Goal: Information Seeking & Learning: Learn about a topic

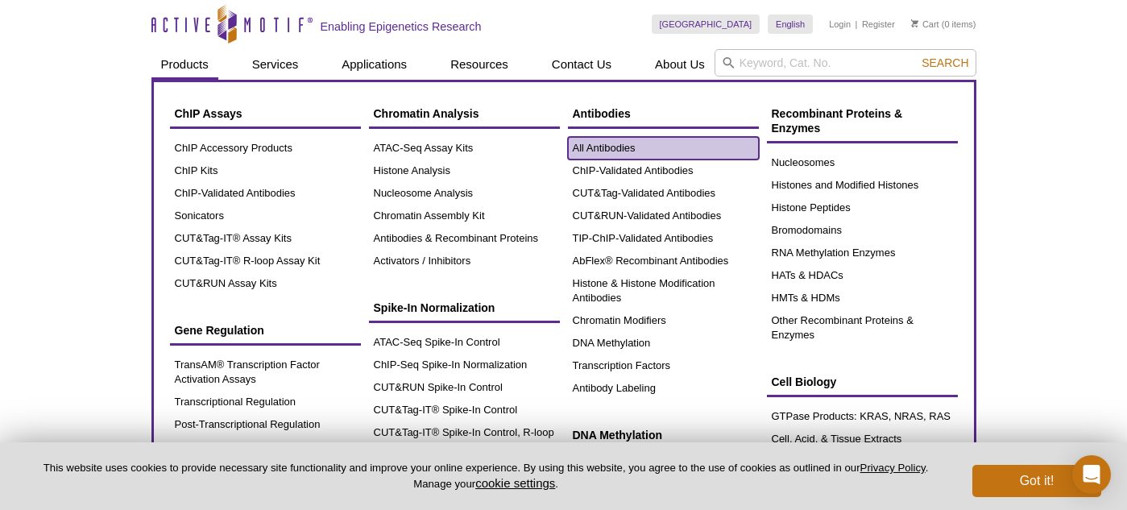
click at [606, 152] on link "All Antibodies" at bounding box center [663, 148] width 191 height 23
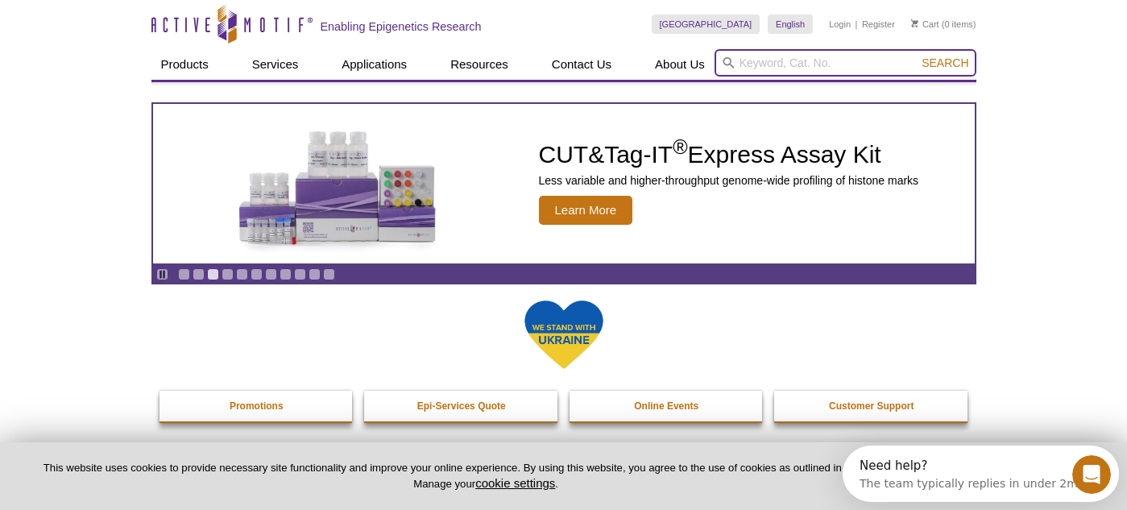
click at [761, 64] on input "search" at bounding box center [845, 62] width 262 height 27
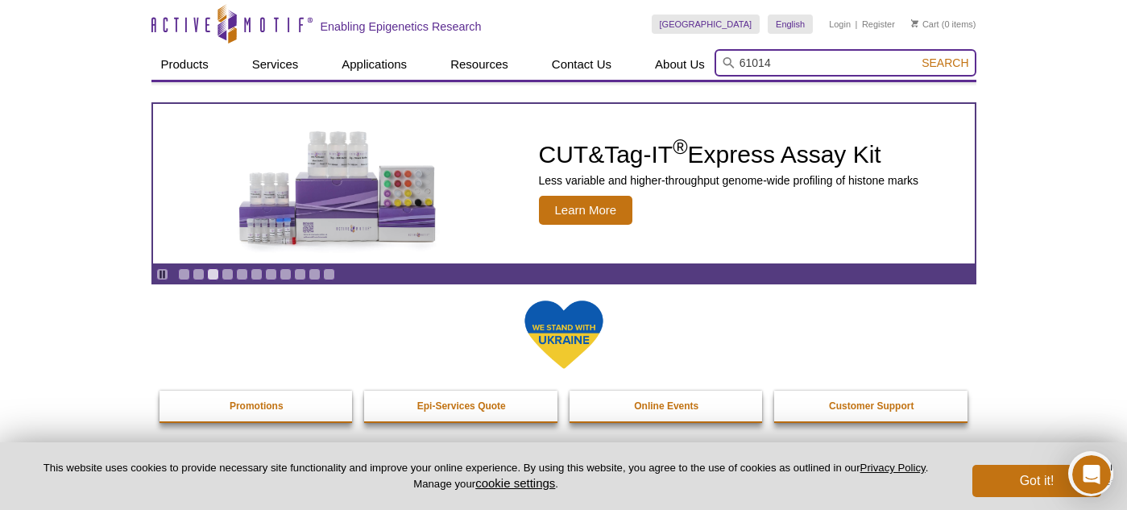
type input "61014"
click at [917, 56] on button "Search" at bounding box center [945, 63] width 56 height 14
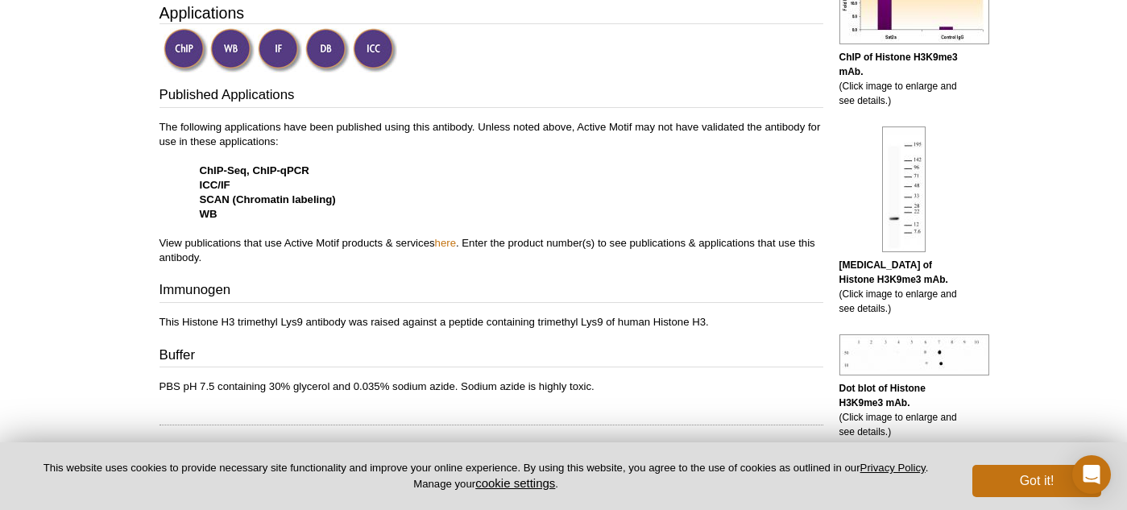
scroll to position [520, 0]
click at [445, 245] on link "here" at bounding box center [445, 244] width 21 height 12
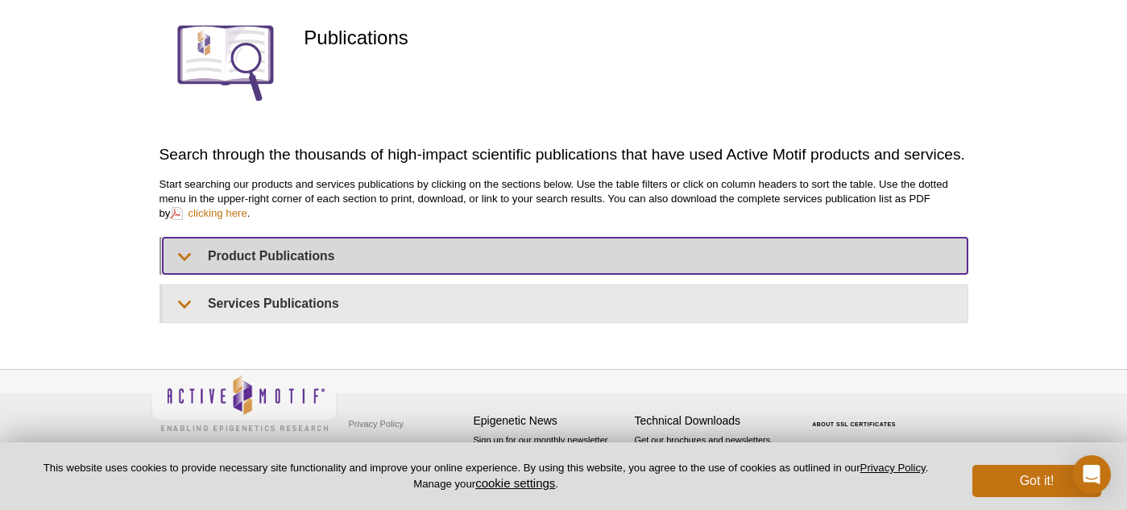
click at [184, 274] on summary "Product Publications" at bounding box center [565, 256] width 805 height 36
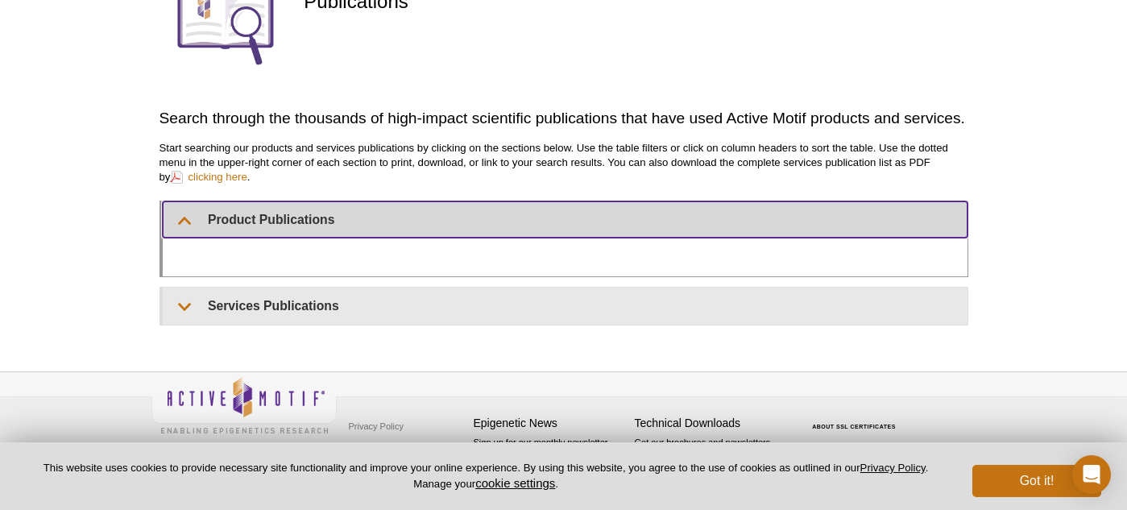
click at [184, 217] on summary "Product Publications" at bounding box center [565, 219] width 805 height 36
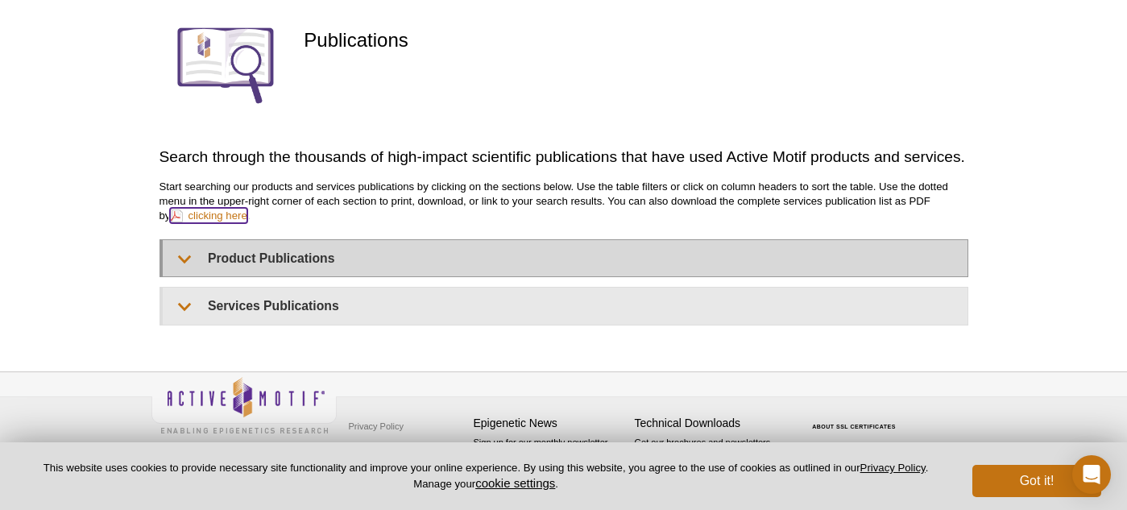
click at [184, 217] on link "clicking here" at bounding box center [208, 215] width 77 height 15
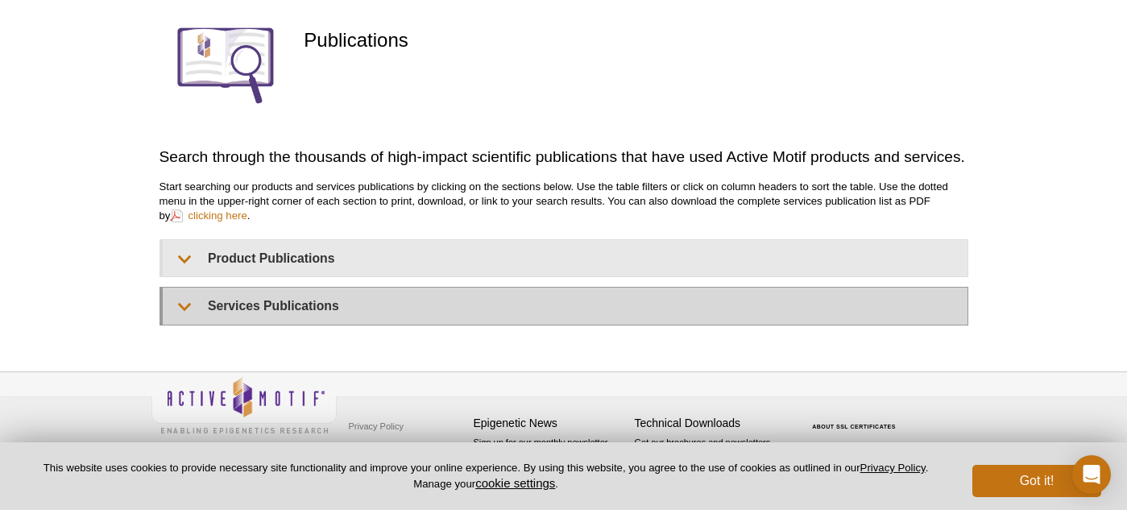
scroll to position [170, 0]
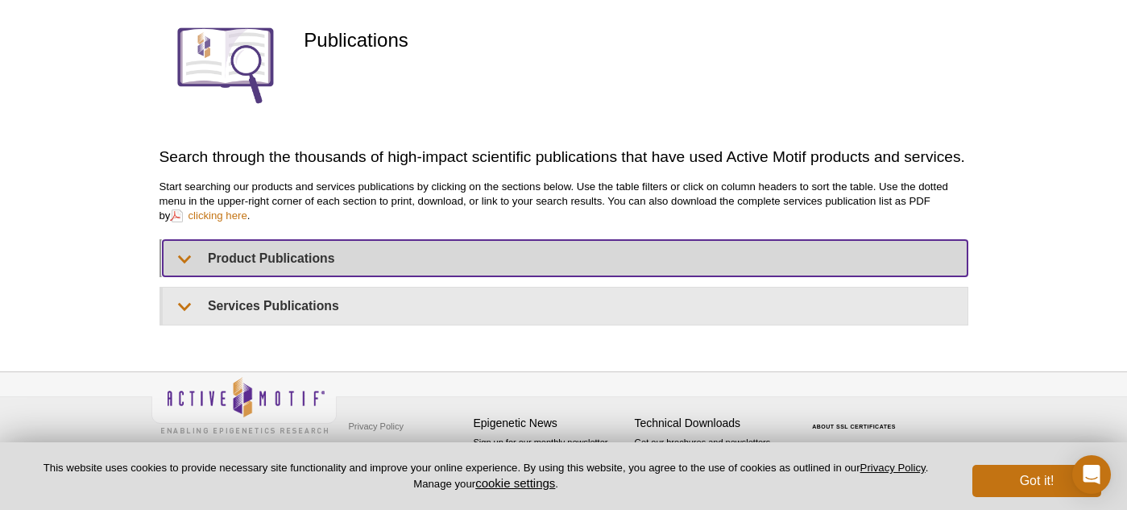
click at [183, 266] on summary "Product Publications" at bounding box center [565, 258] width 805 height 36
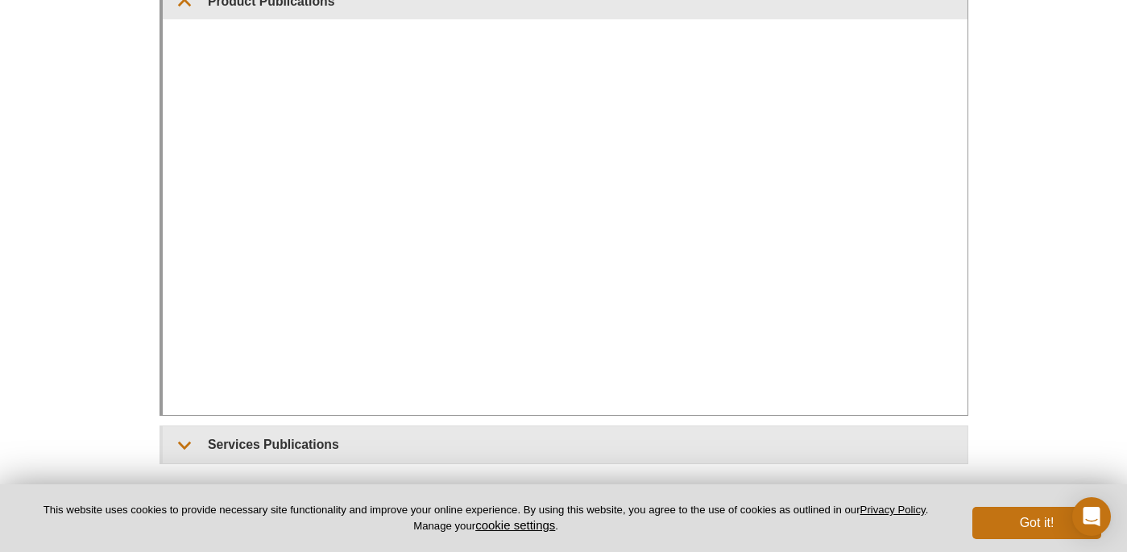
scroll to position [429, 0]
